Goal: Task Accomplishment & Management: Use online tool/utility

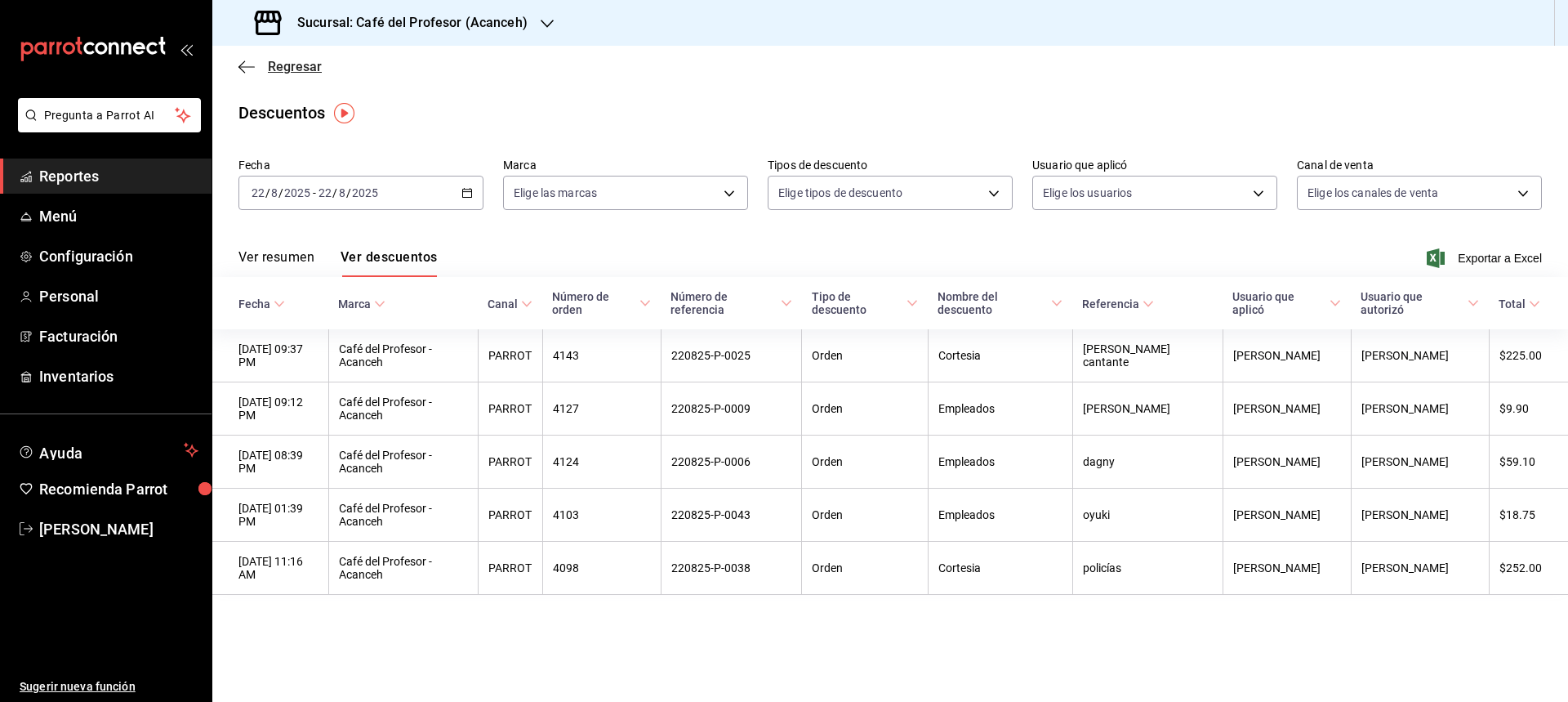
click at [298, 74] on span "Regresar" at bounding box center [294, 66] width 54 height 16
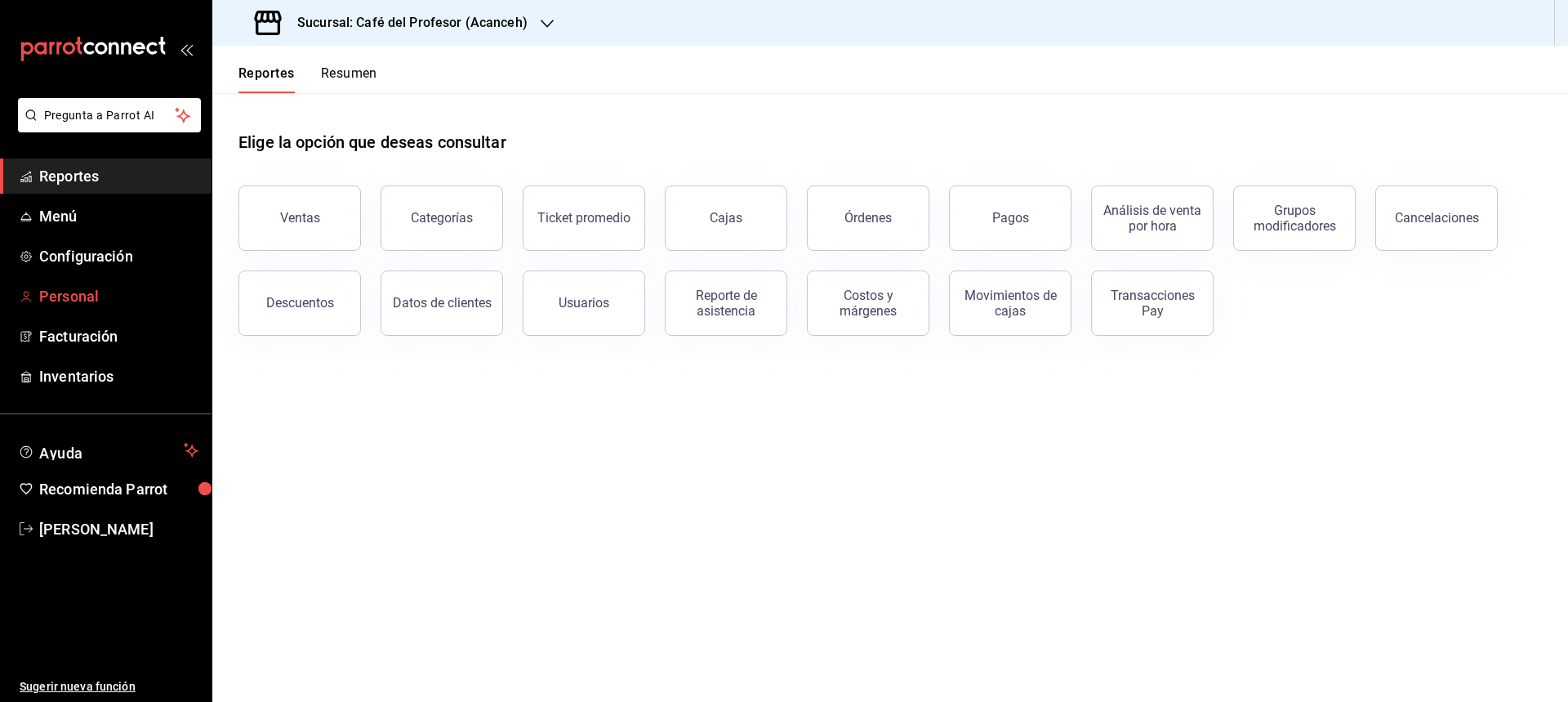
click at [63, 296] on span "Personal" at bounding box center [118, 296] width 159 height 22
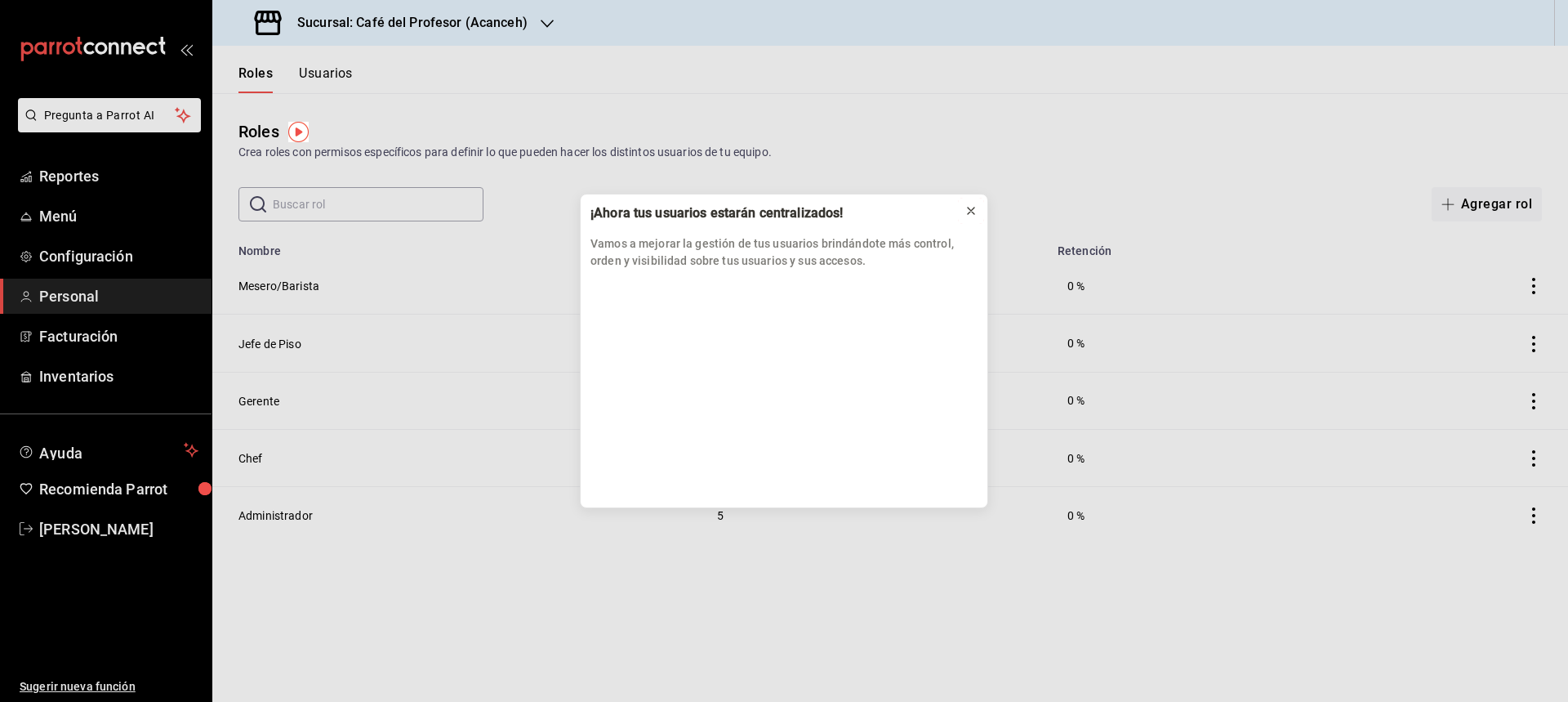
click at [978, 209] on button at bounding box center [971, 211] width 27 height 27
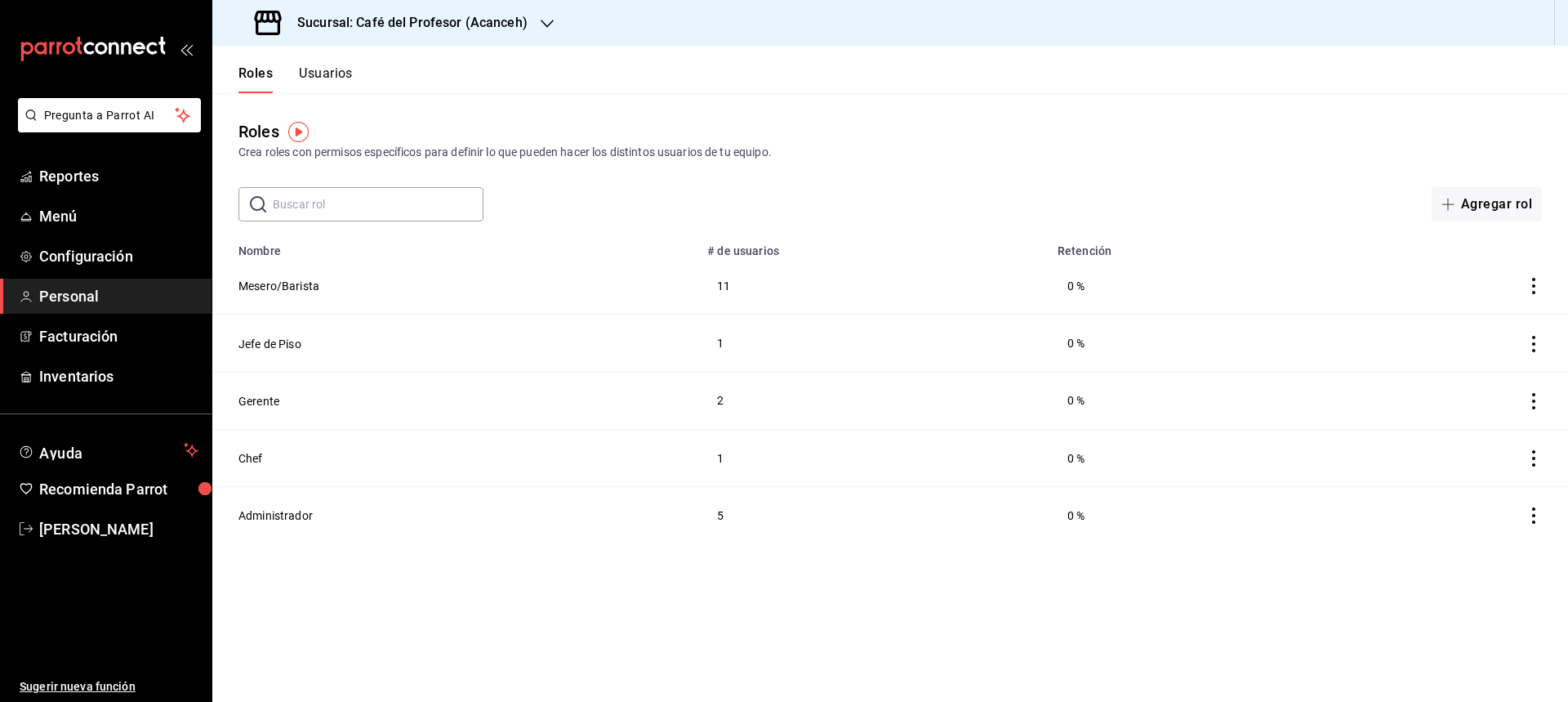
click at [72, 302] on span "Personal" at bounding box center [118, 296] width 159 height 22
click at [71, 182] on span "Reportes" at bounding box center [118, 176] width 159 height 22
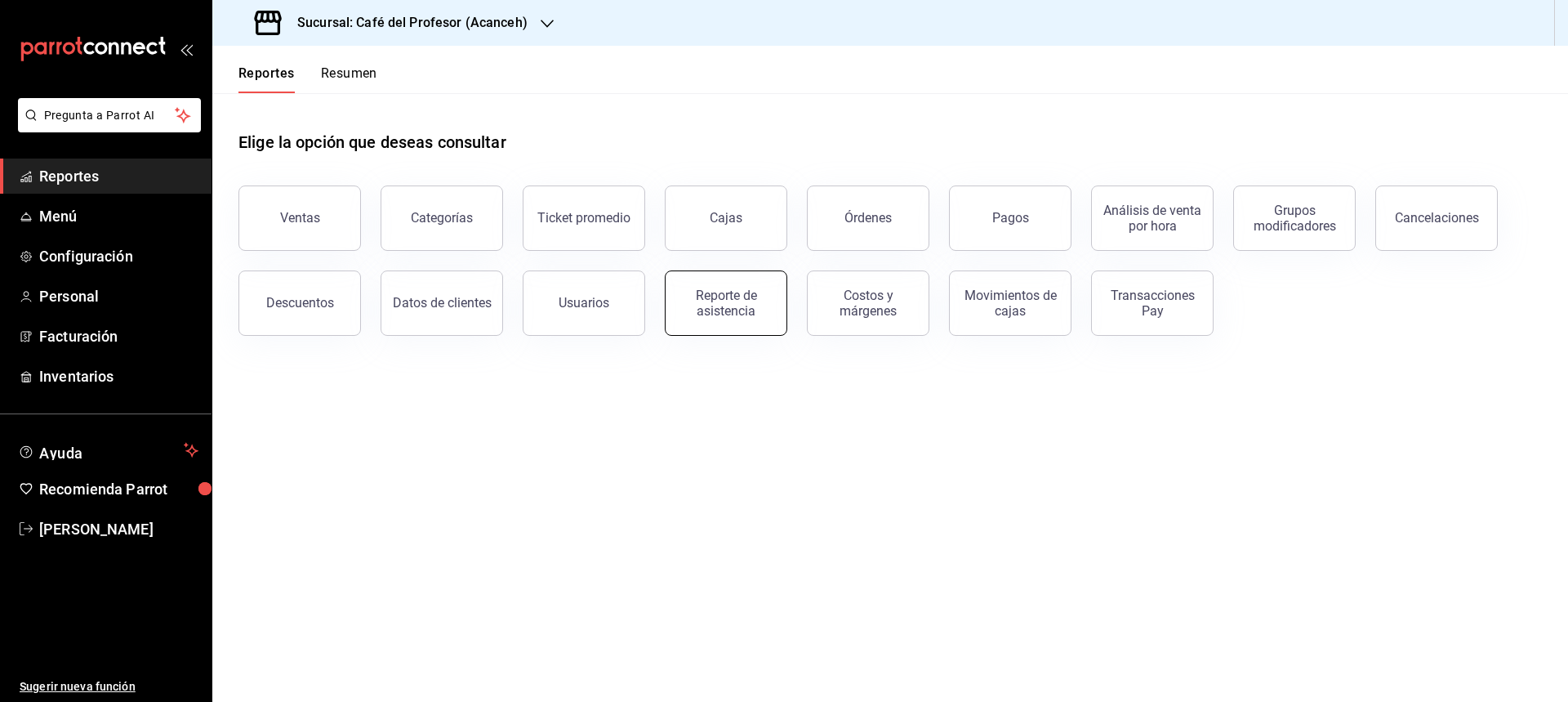
click at [736, 288] on button "Reporte de asistencia" at bounding box center [726, 303] width 123 height 65
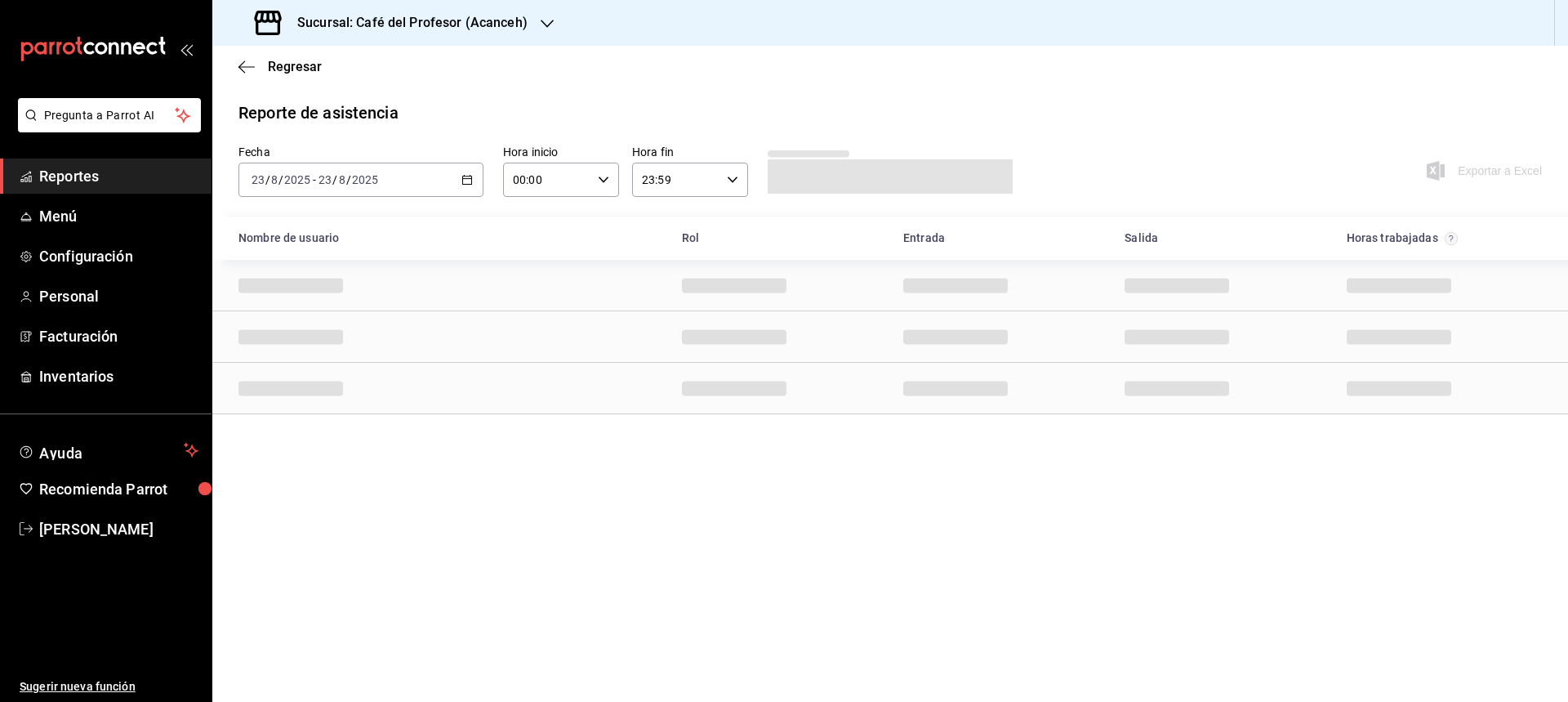
click at [466, 181] on icon "button" at bounding box center [467, 180] width 12 height 12
click at [312, 410] on span "Rango de fechas" at bounding box center [316, 413] width 127 height 17
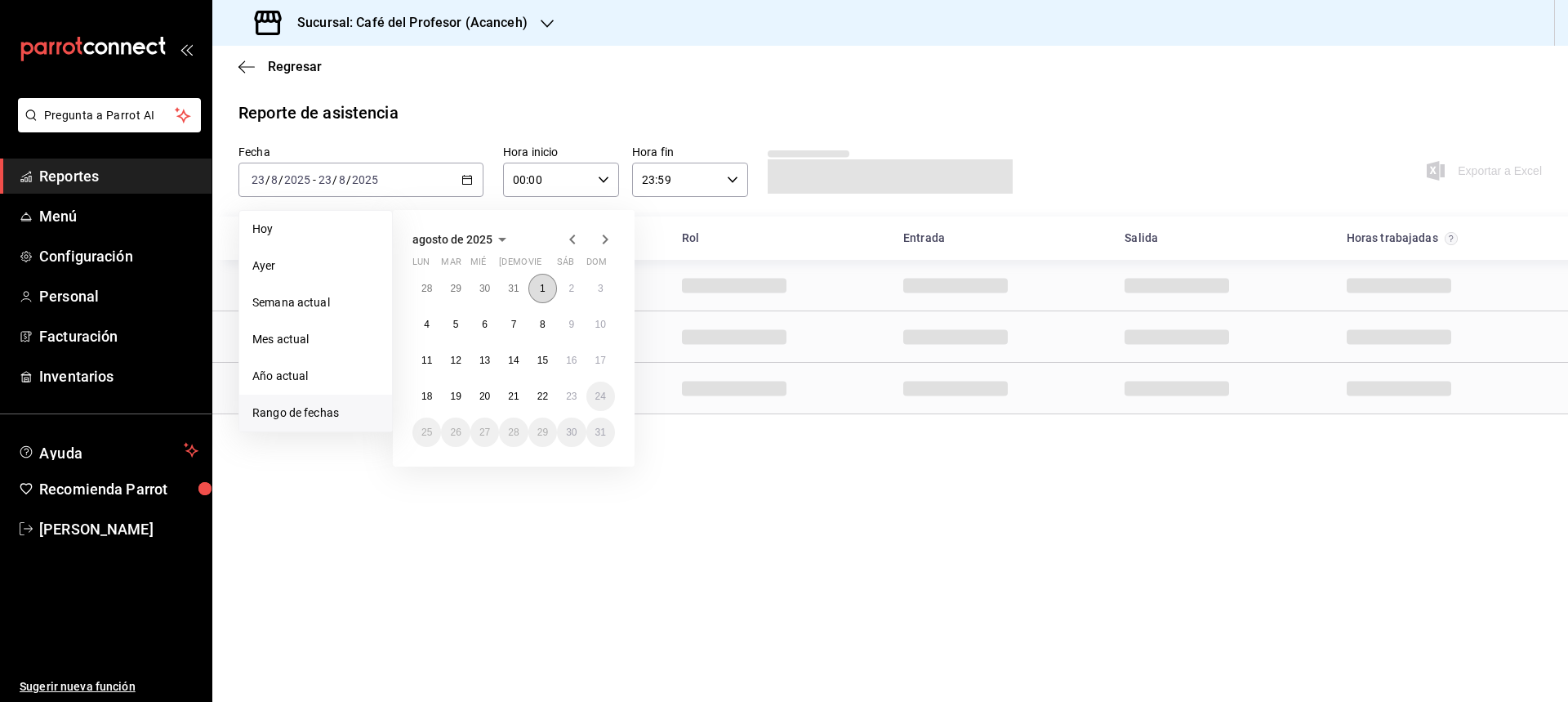
click at [539, 288] on button "1" at bounding box center [543, 288] width 29 height 29
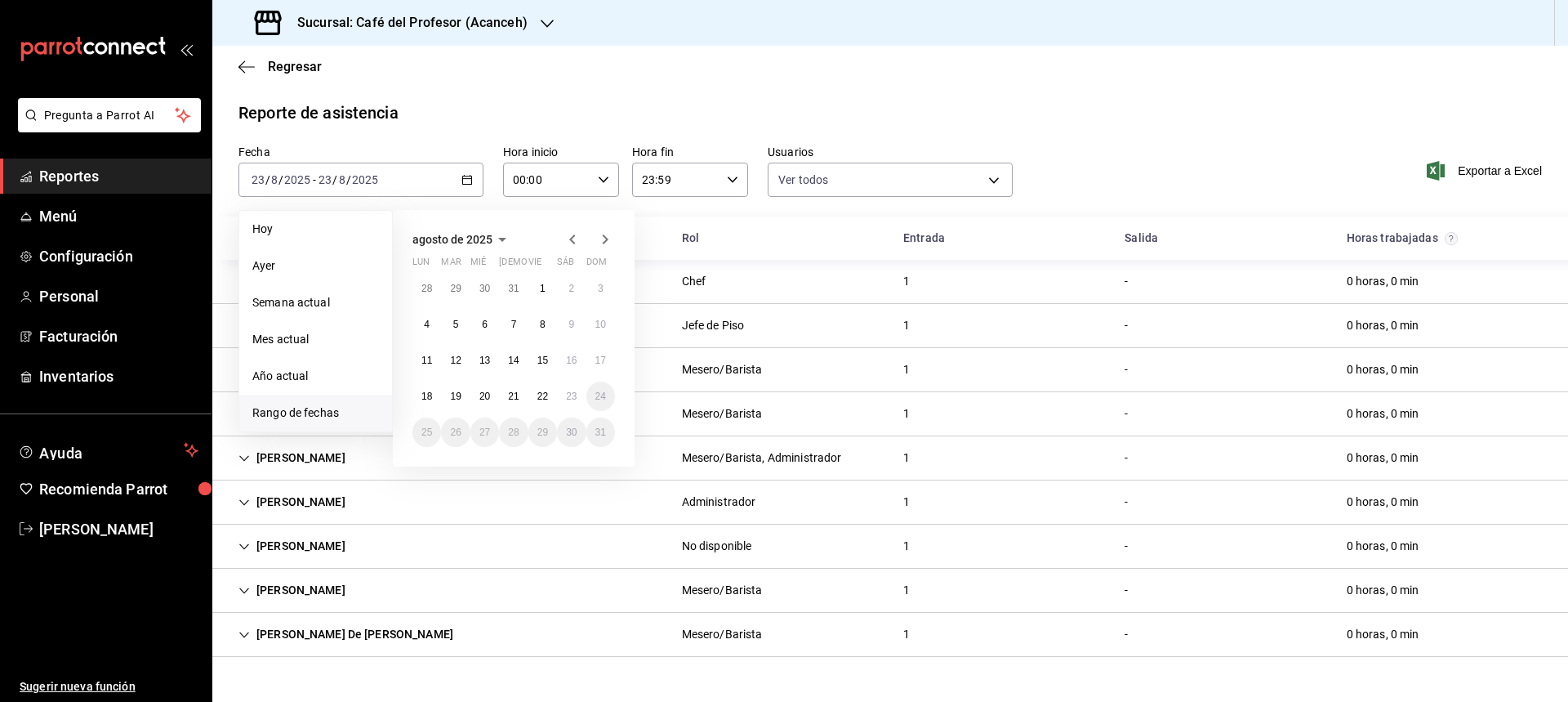
click at [549, 395] on button "22" at bounding box center [543, 395] width 29 height 29
click at [538, 290] on button "1" at bounding box center [543, 288] width 29 height 29
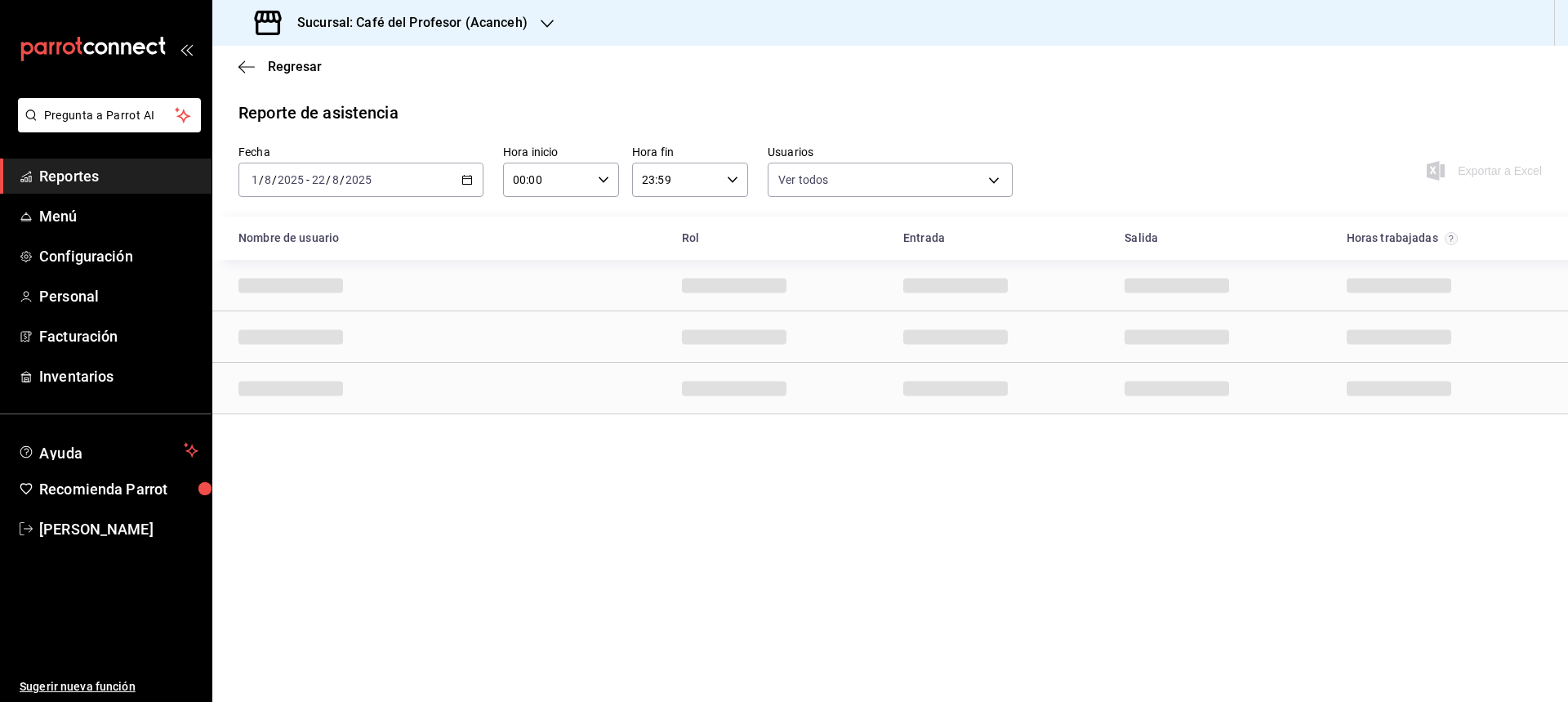
click at [466, 182] on icon "button" at bounding box center [467, 180] width 12 height 12
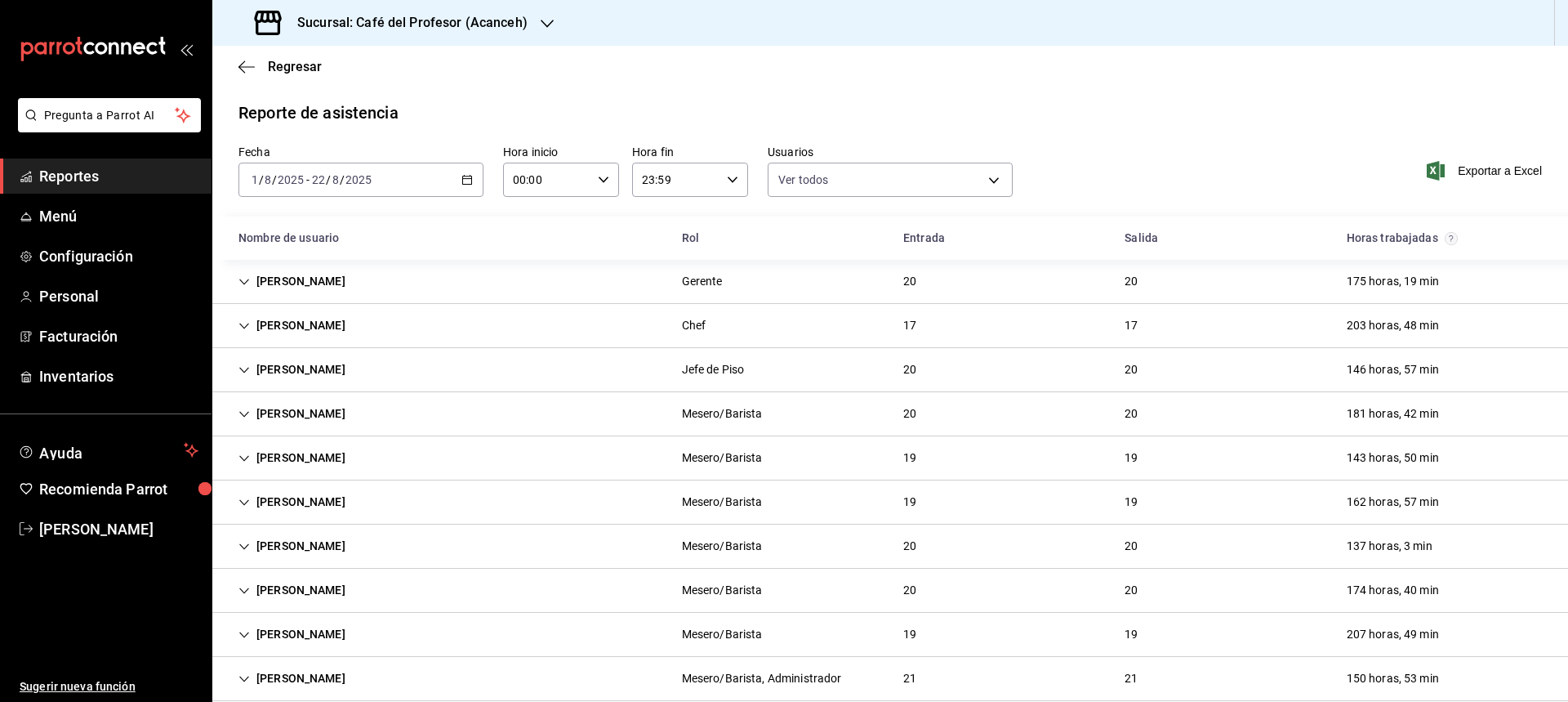
click at [680, 115] on div "Reporte de asistencia" at bounding box center [890, 113] width 1303 height 25
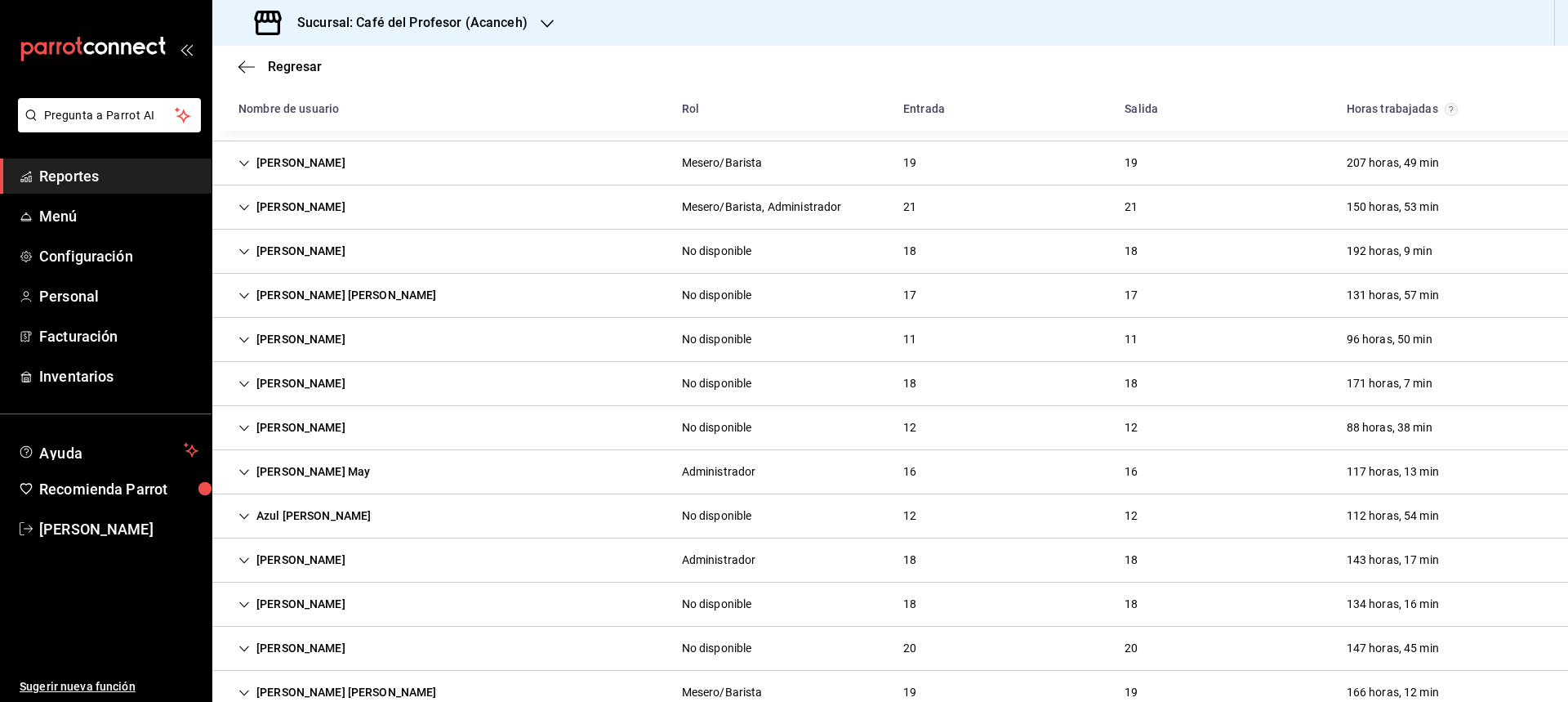
scroll to position [442, 0]
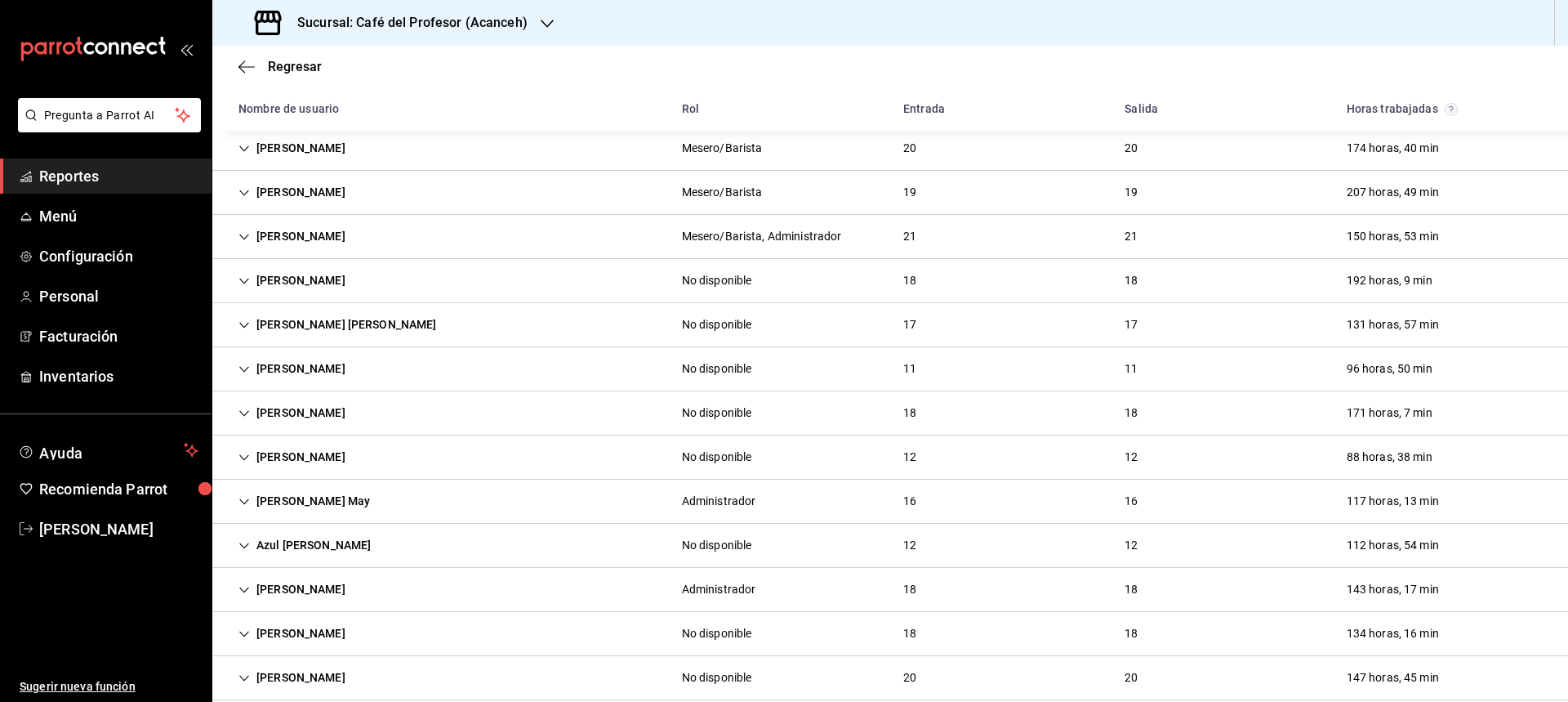
click at [315, 329] on div "[PERSON_NAME] [PERSON_NAME]" at bounding box center [337, 325] width 224 height 30
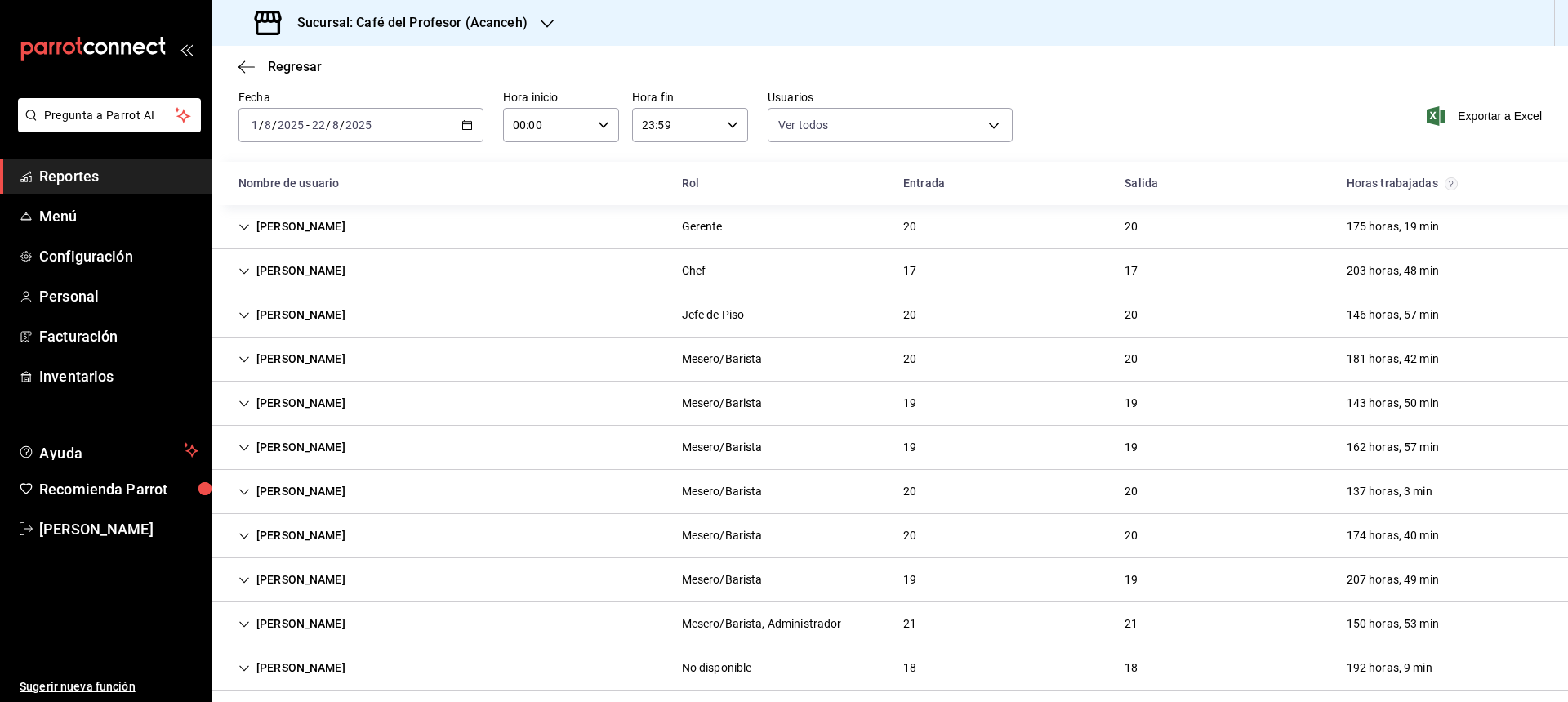
scroll to position [0, 0]
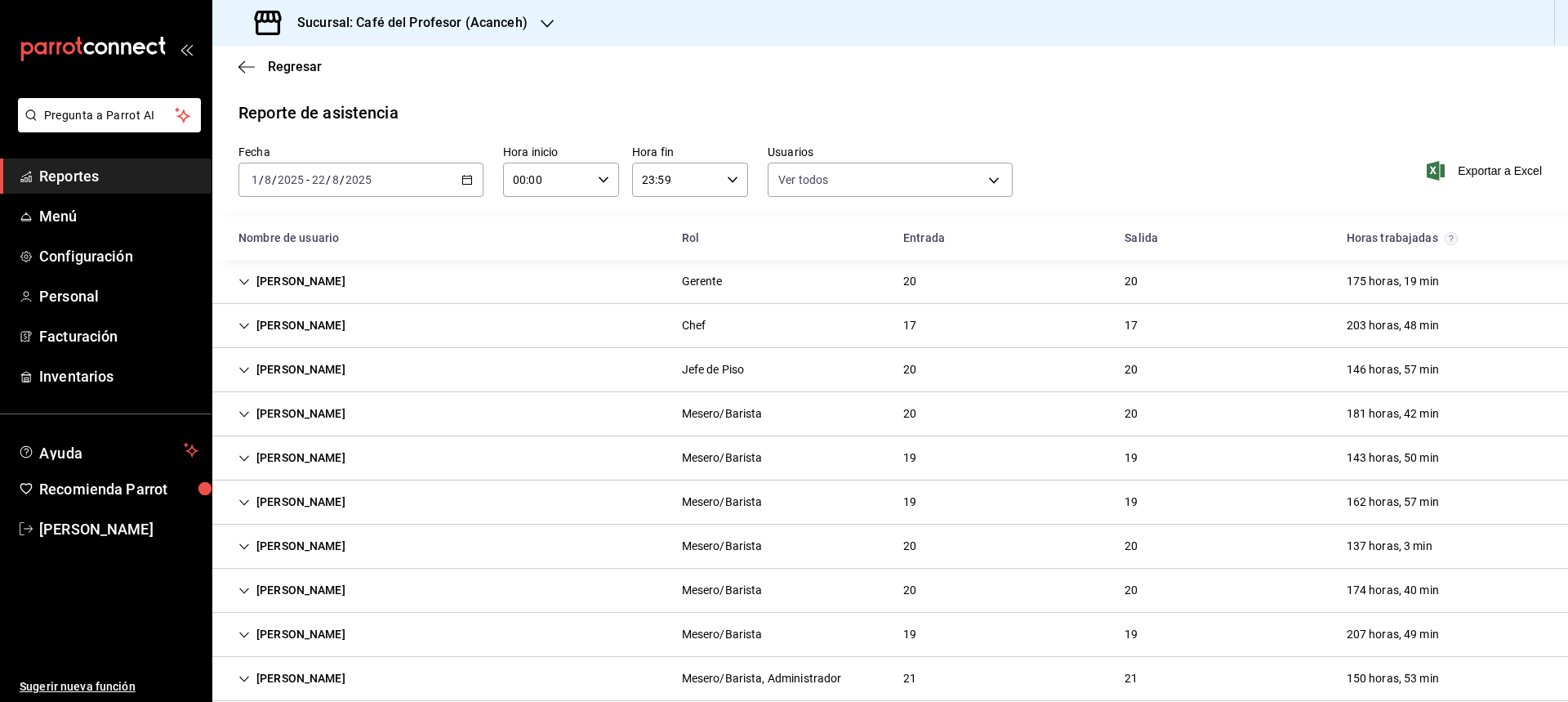
click at [466, 187] on div "[DATE] [DATE] - [DATE] [DATE]" at bounding box center [361, 179] width 245 height 34
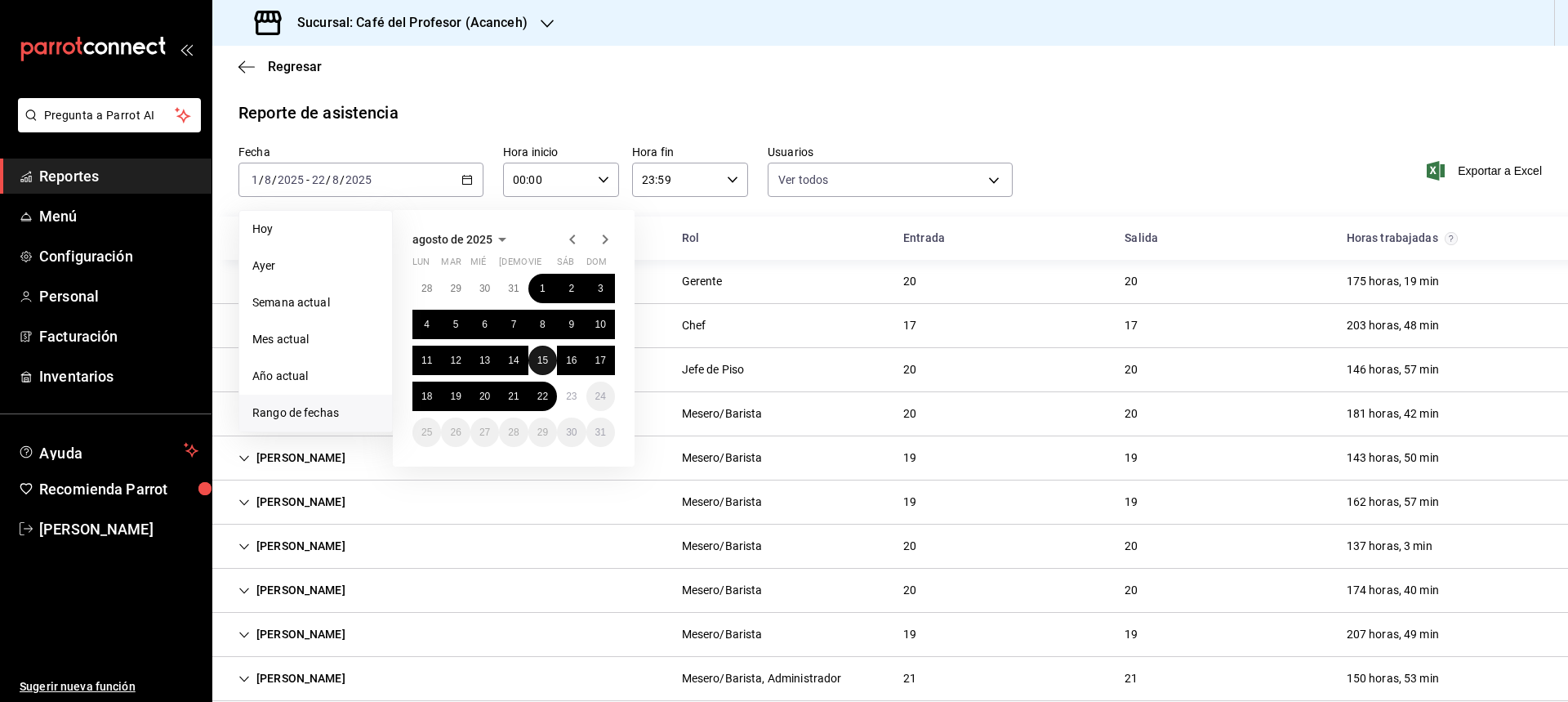
click at [543, 356] on abbr "15" at bounding box center [543, 361] width 11 height 12
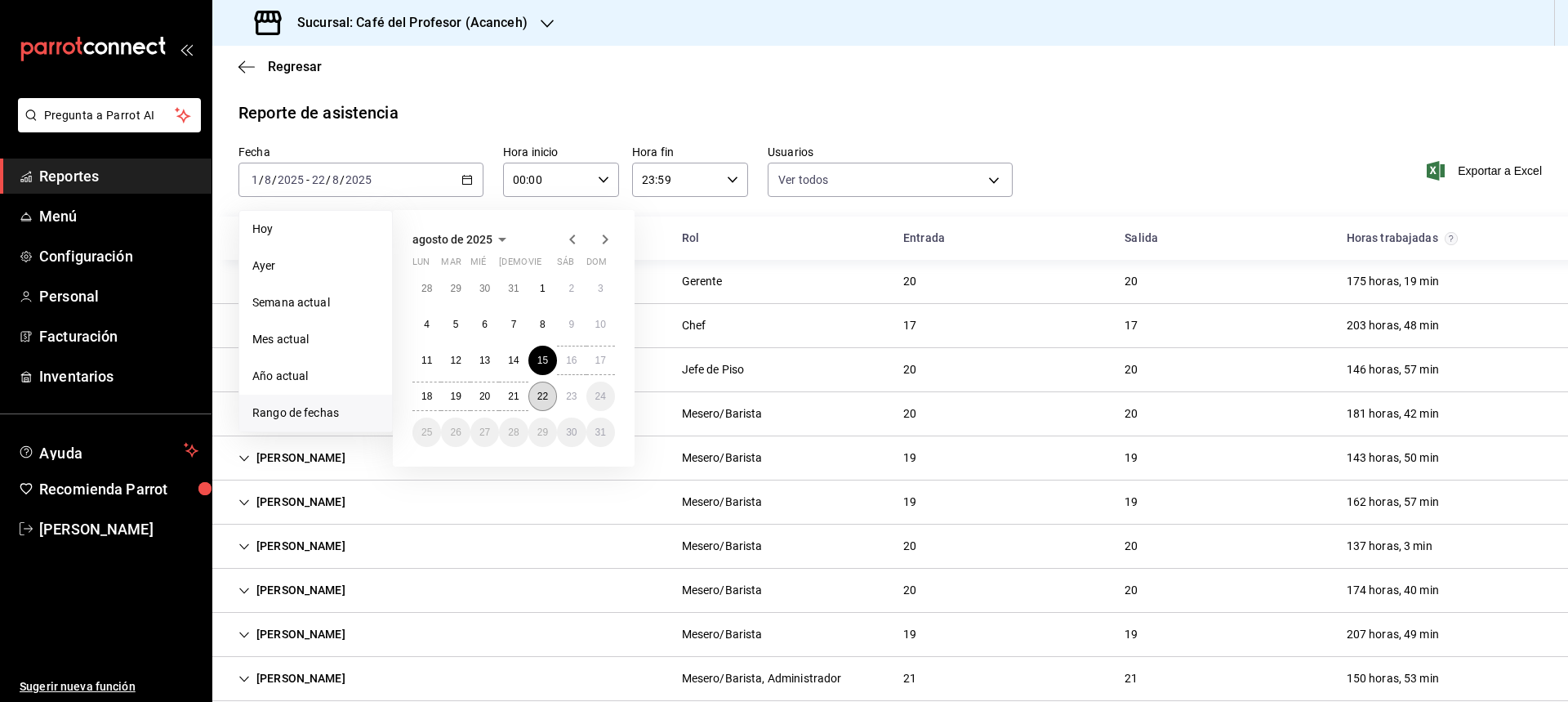
click at [546, 392] on abbr "22" at bounding box center [543, 396] width 11 height 12
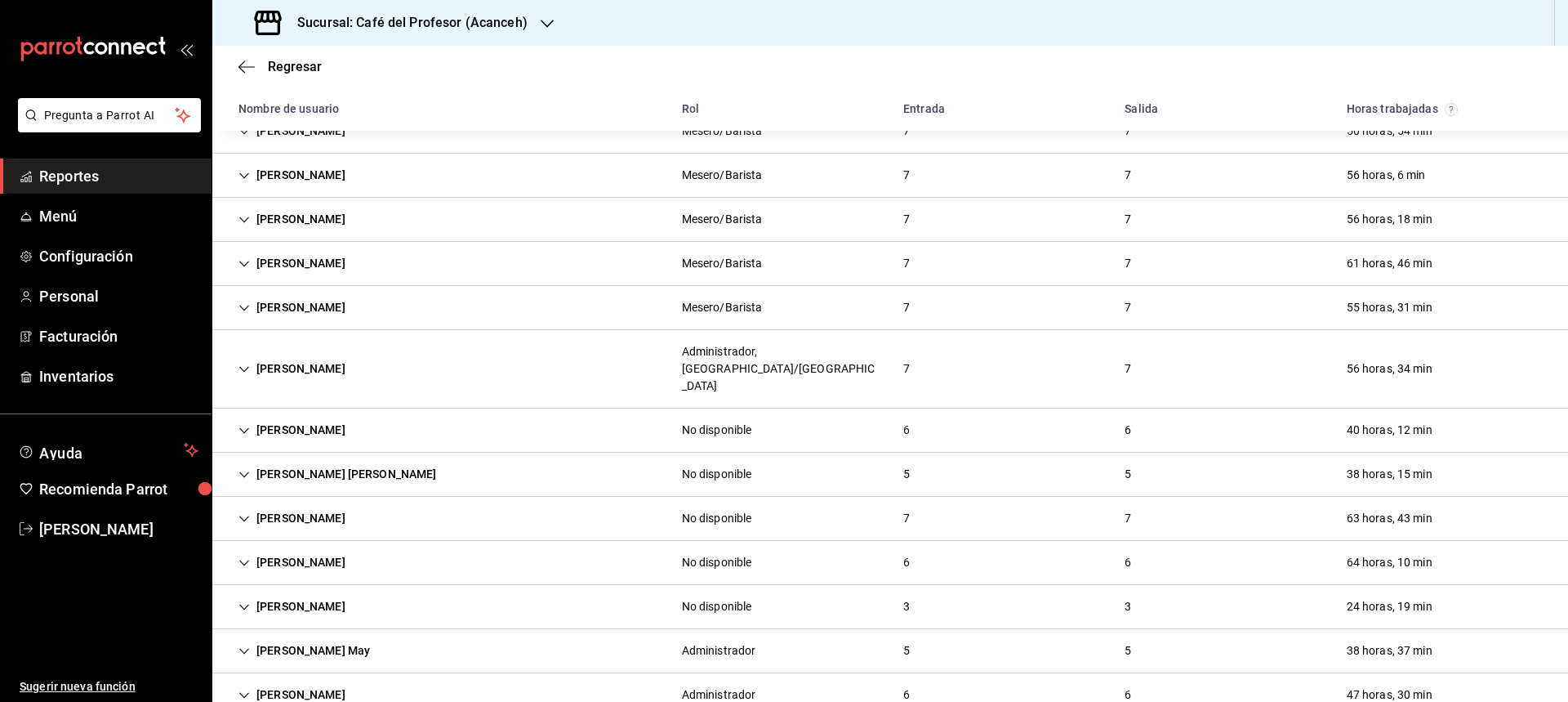
scroll to position [409, 0]
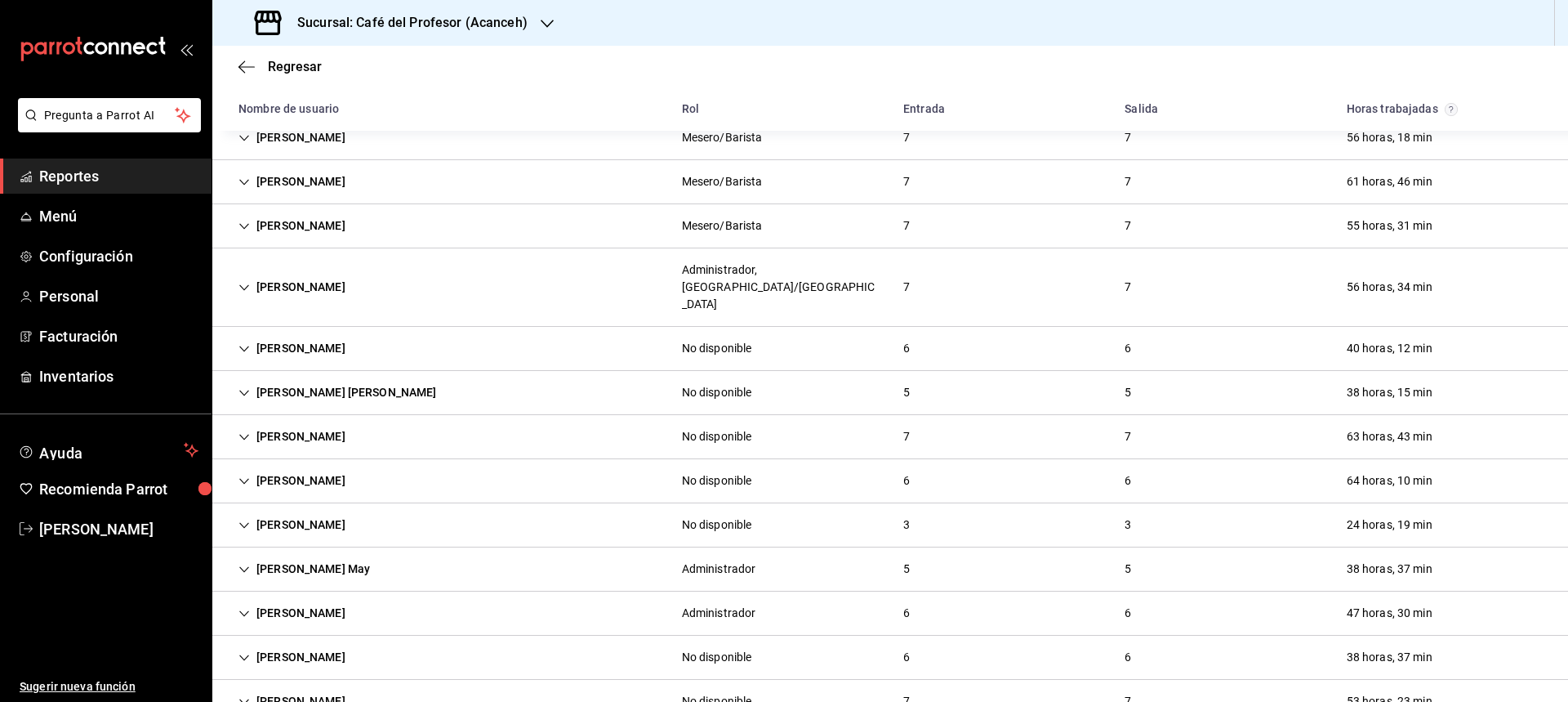
click at [300, 377] on div "[PERSON_NAME] [PERSON_NAME]" at bounding box center [337, 392] width 224 height 30
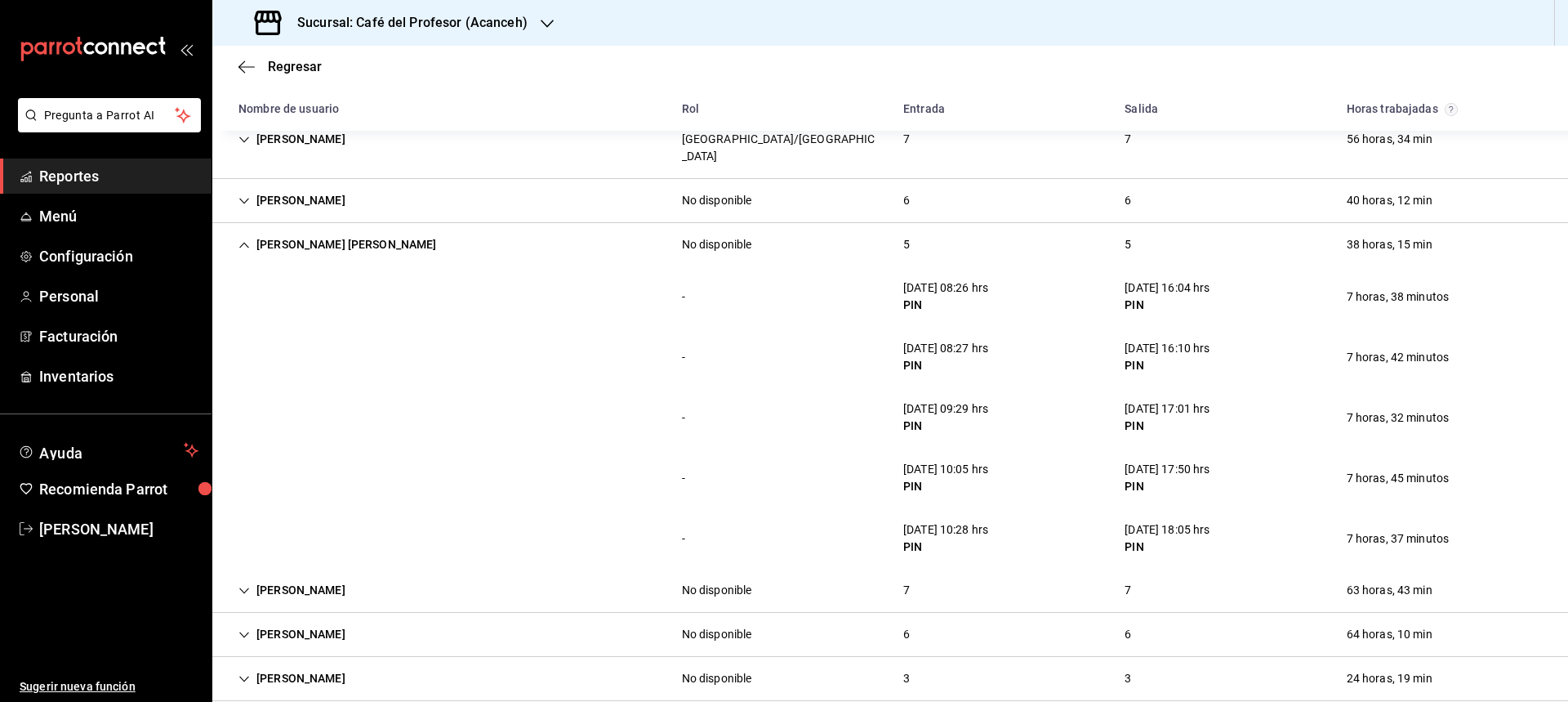
scroll to position [572, 0]
